Goal: Information Seeking & Learning: Learn about a topic

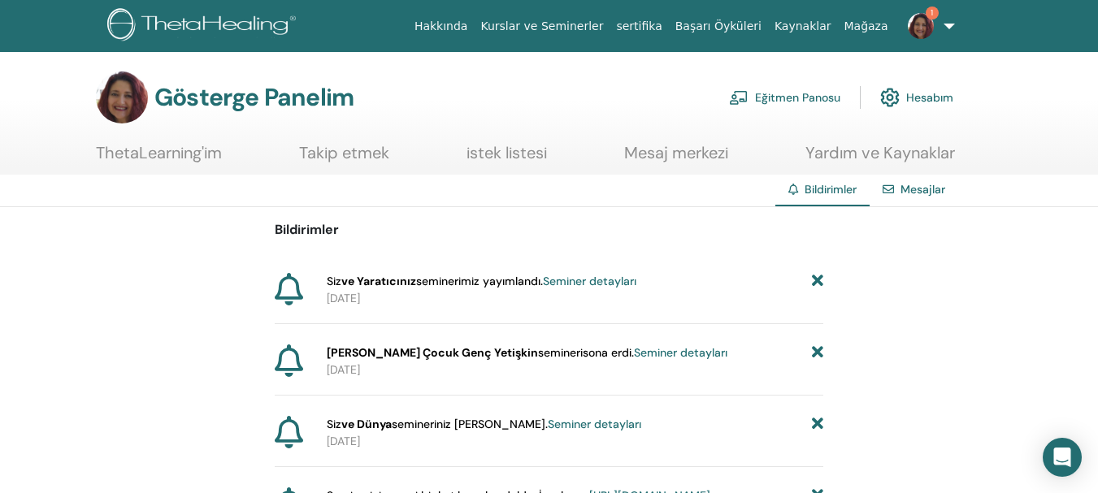
click at [619, 281] on font "Seminer detayları" at bounding box center [589, 281] width 93 height 15
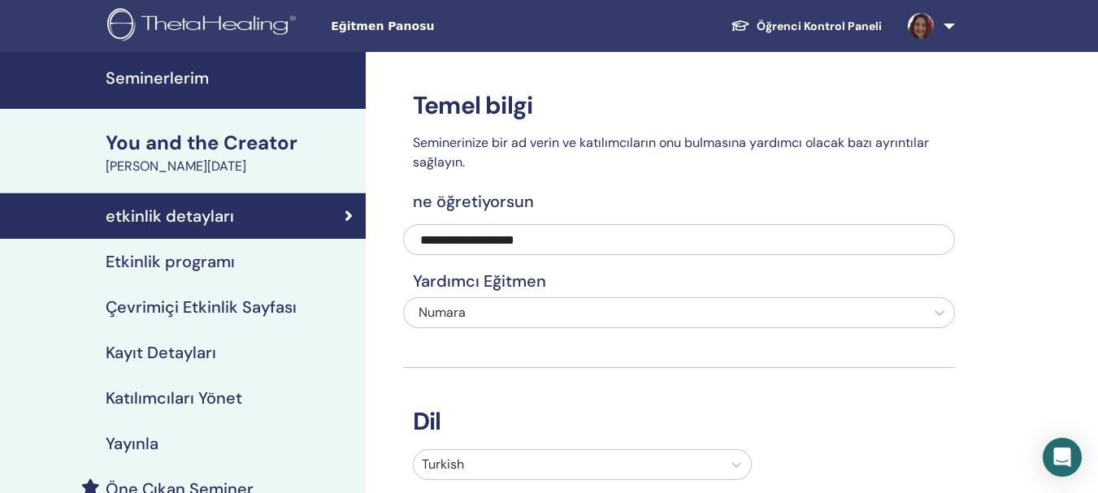
click at [193, 143] on div "You and the Creator" at bounding box center [231, 143] width 250 height 28
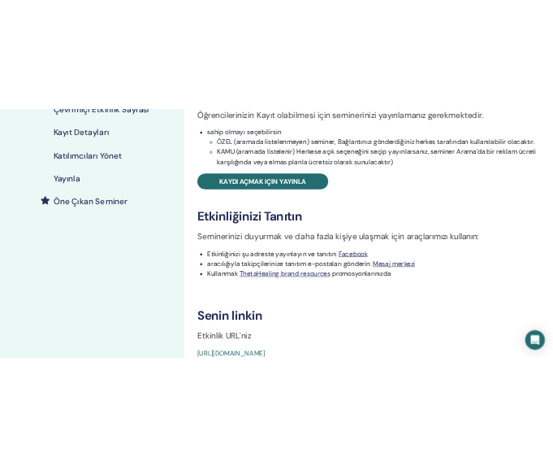
scroll to position [569, 0]
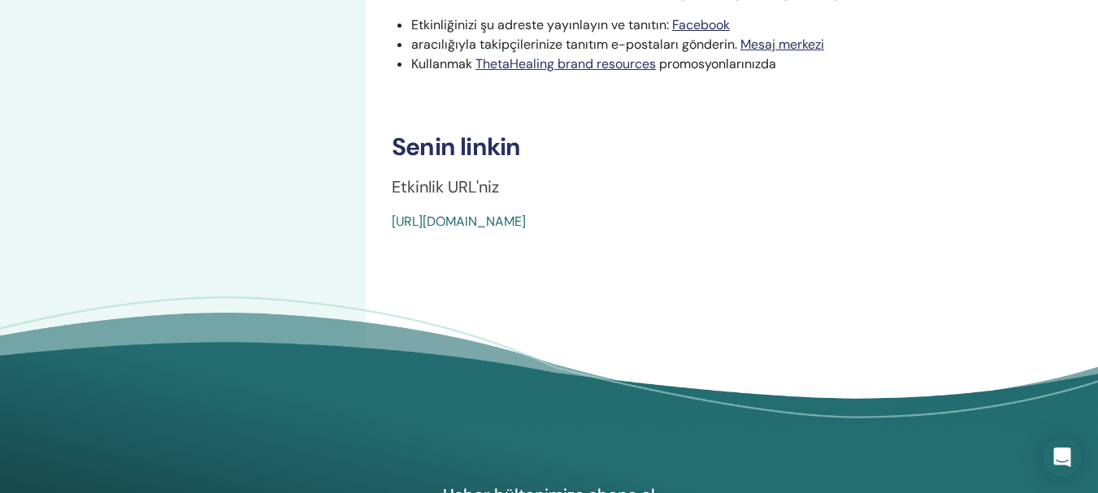
drag, startPoint x: 375, startPoint y: 218, endPoint x: 806, endPoint y: 267, distance: 434.4
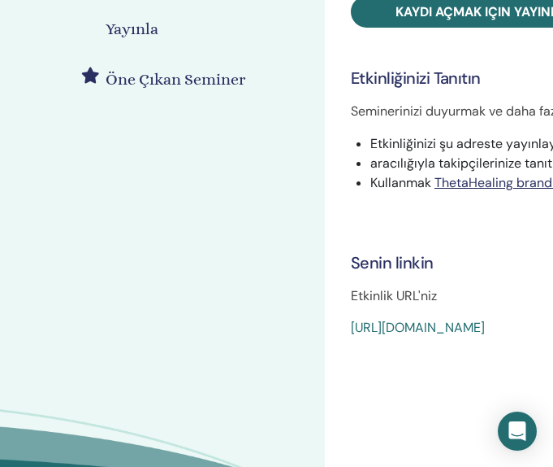
drag, startPoint x: 71, startPoint y: 262, endPoint x: -89, endPoint y: 268, distance: 159.4
